Goal: Task Accomplishment & Management: Use online tool/utility

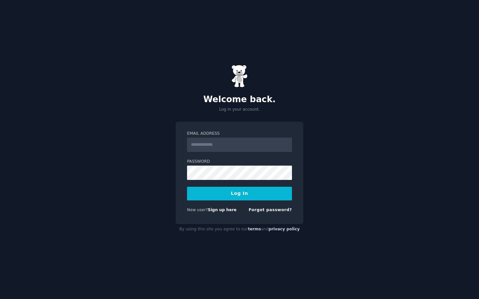
click at [261, 144] on input "Email Address" at bounding box center [239, 145] width 105 height 14
type input "**********"
click at [234, 180] on form "**********" at bounding box center [239, 173] width 105 height 85
click at [187, 187] on button "Log In" at bounding box center [239, 194] width 105 height 14
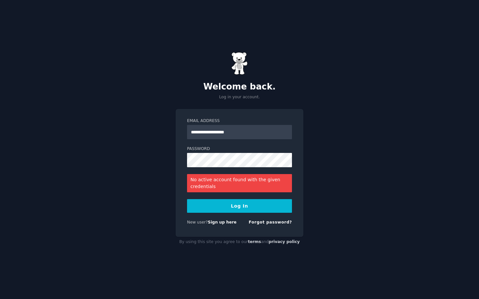
click at [238, 168] on form "**********" at bounding box center [239, 173] width 105 height 110
click at [236, 133] on input "**********" at bounding box center [239, 132] width 105 height 14
click at [233, 169] on form "**********" at bounding box center [239, 173] width 105 height 110
click at [187, 199] on button "Log In" at bounding box center [239, 206] width 105 height 14
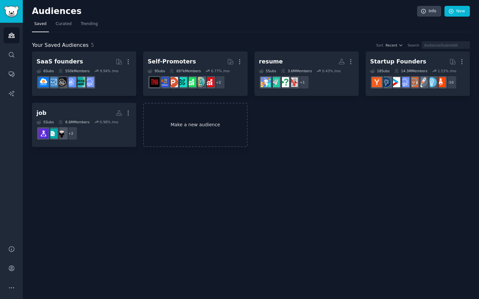
click at [191, 121] on link "Make a new audience" at bounding box center [195, 125] width 104 height 45
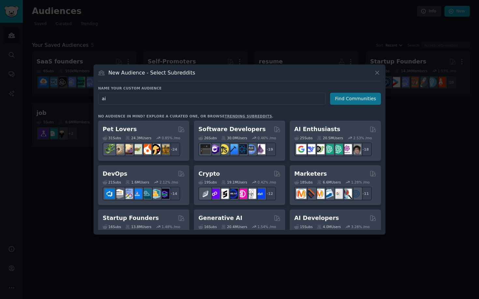
type input "ai"
click at [345, 94] on button "Find Communities" at bounding box center [355, 99] width 51 height 12
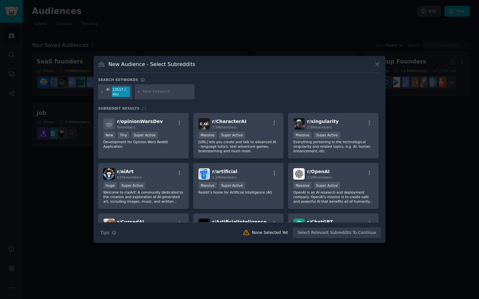
click at [100, 91] on div "ai 13517 / day" at bounding box center [115, 91] width 34 height 15
click at [101, 91] on icon at bounding box center [102, 92] width 4 height 4
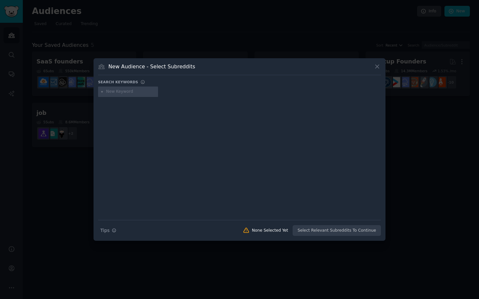
click at [262, 137] on div at bounding box center [239, 153] width 283 height 109
click at [419, 97] on div at bounding box center [239, 149] width 479 height 299
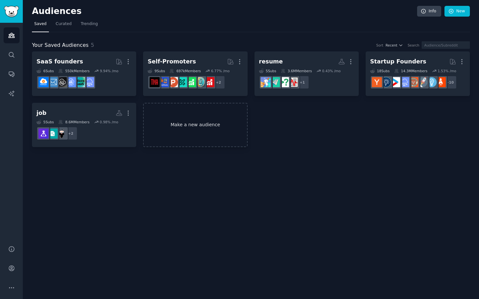
click at [202, 130] on link "Make a new audience" at bounding box center [195, 125] width 104 height 45
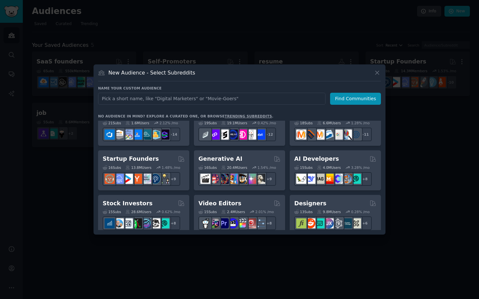
scroll to position [62, 0]
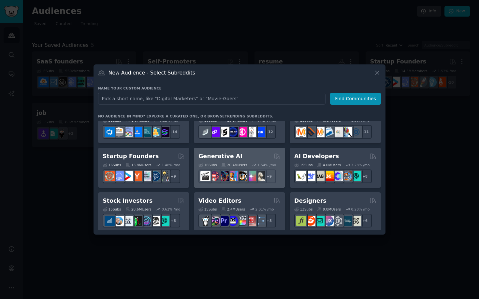
click at [223, 152] on h2 "Generative AI" at bounding box center [220, 156] width 44 height 8
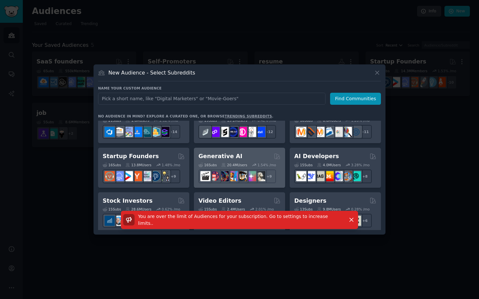
click at [223, 156] on h2 "Generative AI" at bounding box center [220, 156] width 44 height 8
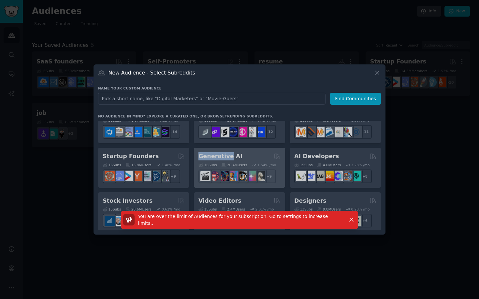
click at [223, 156] on div "Pet Lovers 31 Sub s 24.3M Users 0.85 % /mo + 24 Software Developers Curated by …" at bounding box center [239, 175] width 283 height 109
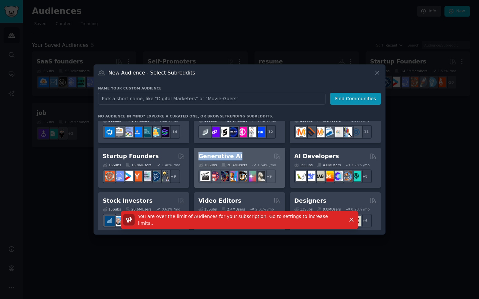
click at [223, 156] on h2 "Generative AI" at bounding box center [220, 156] width 44 height 8
click at [223, 156] on div "Pet Lovers 31 Sub s 24.3M Users 0.85 % /mo + 24 Software Developers Curated by …" at bounding box center [239, 175] width 283 height 109
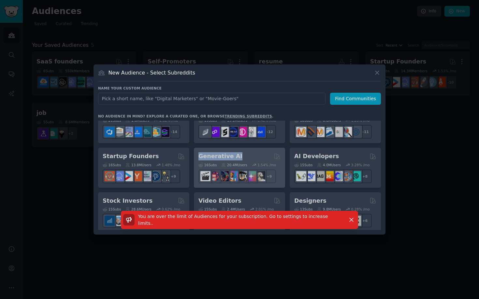
click at [223, 156] on div "Pet Lovers 31 Sub s 24.3M Users 0.85 % /mo + 24 Software Developers Curated by …" at bounding box center [239, 175] width 283 height 109
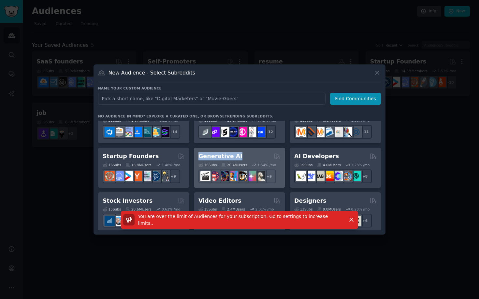
click at [248, 157] on div "Generative AI" at bounding box center [239, 156] width 82 height 8
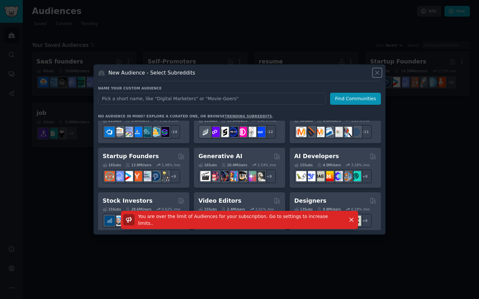
click at [380, 72] on icon at bounding box center [377, 72] width 7 height 7
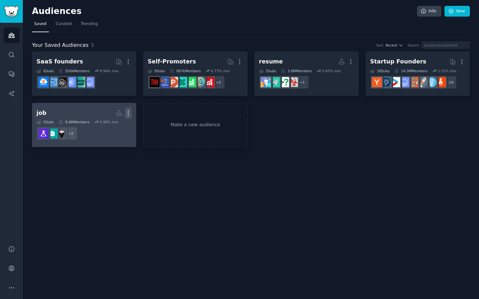
click at [128, 113] on icon "button" at bounding box center [128, 113] width 1 height 5
click at [114, 128] on p "Delete" at bounding box center [110, 126] width 15 height 7
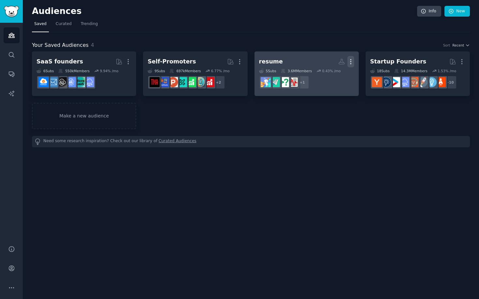
click at [350, 61] on icon "button" at bounding box center [350, 61] width 7 height 7
click at [322, 79] on icon at bounding box center [319, 75] width 7 height 7
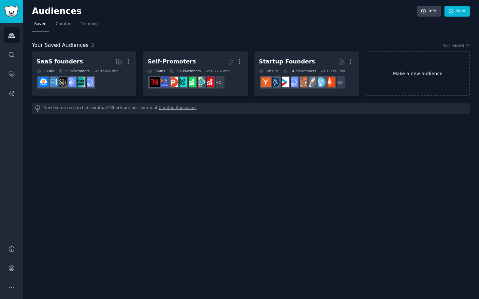
click at [377, 75] on link "Make a new audience" at bounding box center [418, 73] width 104 height 45
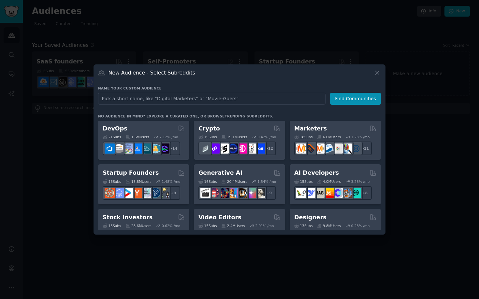
scroll to position [46, 0]
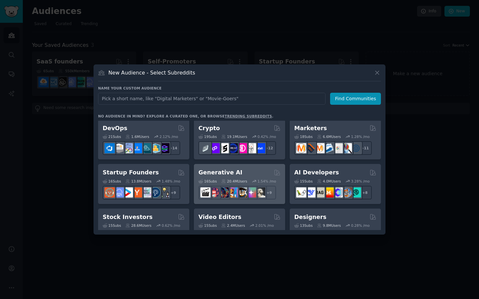
click at [224, 171] on h2 "Generative AI" at bounding box center [220, 173] width 44 height 8
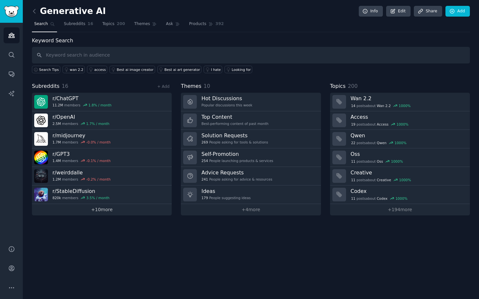
click at [103, 209] on link "+ 10 more" at bounding box center [102, 209] width 140 height 11
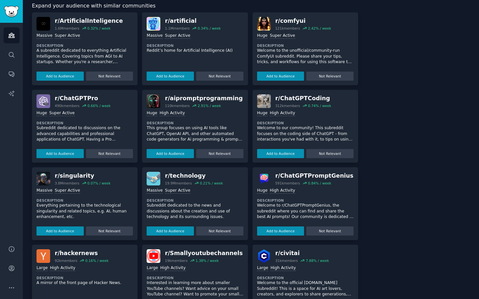
scroll to position [435, 0]
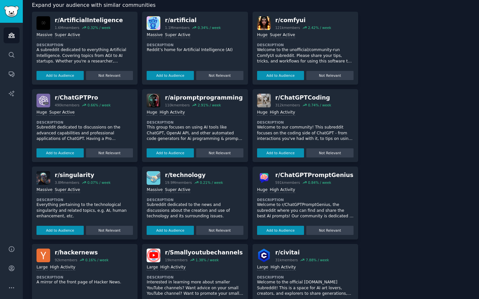
click at [42, 21] on img at bounding box center [43, 23] width 14 height 14
drag, startPoint x: 55, startPoint y: 21, endPoint x: 133, endPoint y: 21, distance: 77.5
click at [133, 21] on div "r/ ArtificialInteligence 1.6M members 0.32 % / week" at bounding box center [84, 23] width 96 height 14
copy div "r/ ArtificialInteligence"
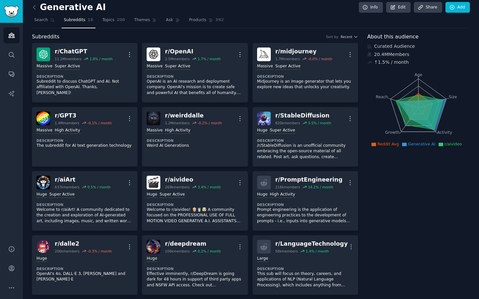
scroll to position [0, 0]
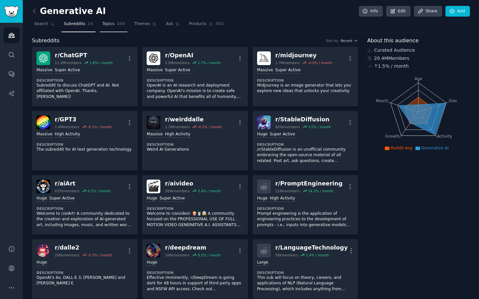
click at [103, 27] on span "Topics" at bounding box center [108, 24] width 12 height 6
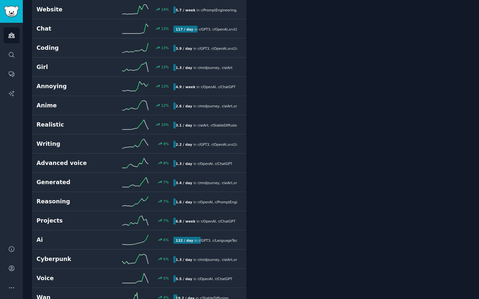
scroll to position [1481, 0]
